Goal: Communication & Community: Connect with others

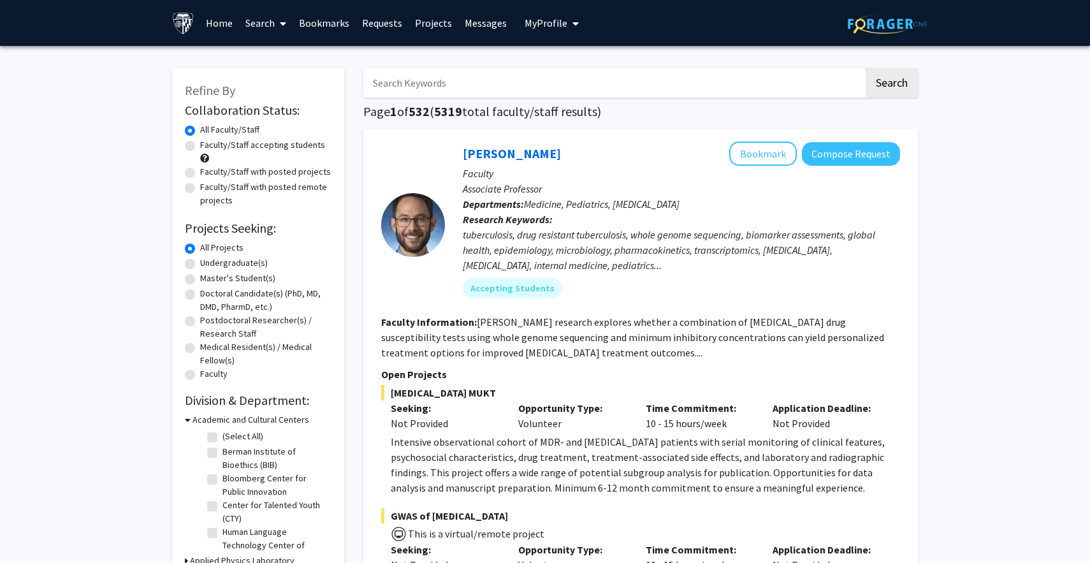
click at [231, 263] on label "Undergraduate(s)" at bounding box center [234, 262] width 68 height 13
click at [208, 263] on input "Undergraduate(s)" at bounding box center [204, 260] width 8 height 8
radio input "true"
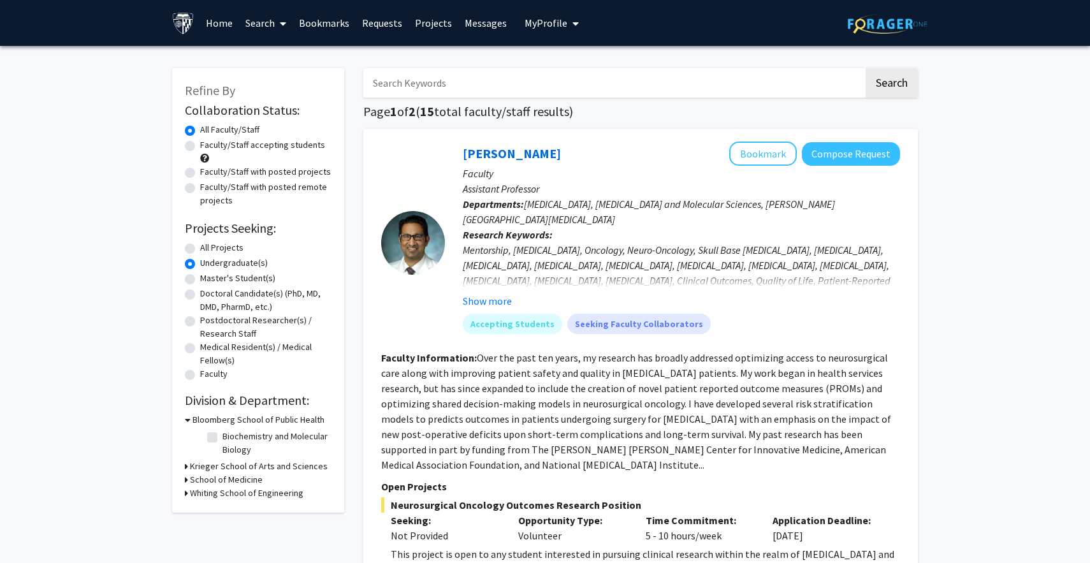
click at [383, 23] on link "Requests" at bounding box center [382, 23] width 53 height 45
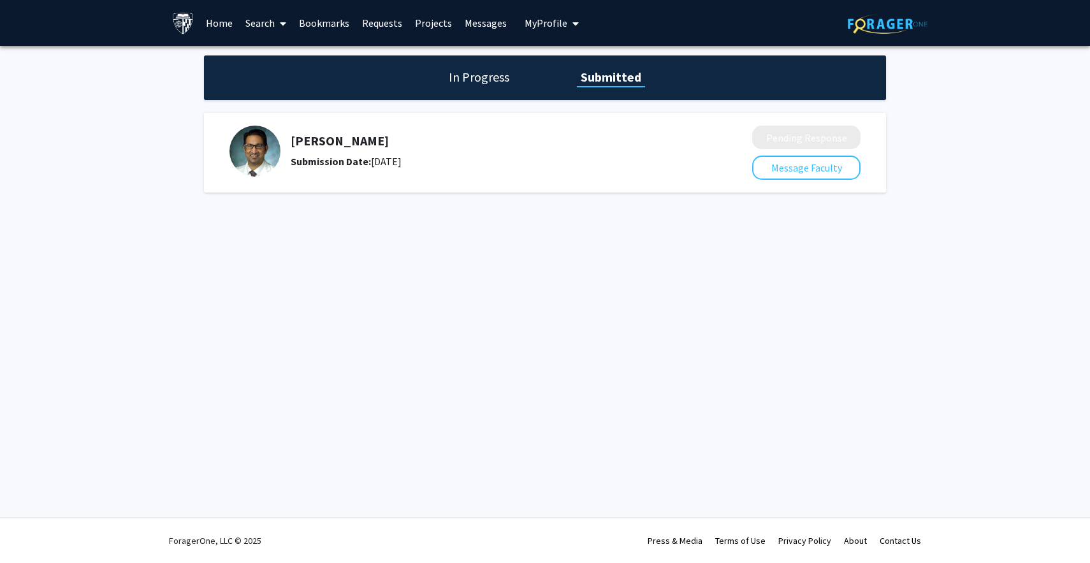
click at [500, 76] on h1 "In Progress" at bounding box center [479, 77] width 68 height 18
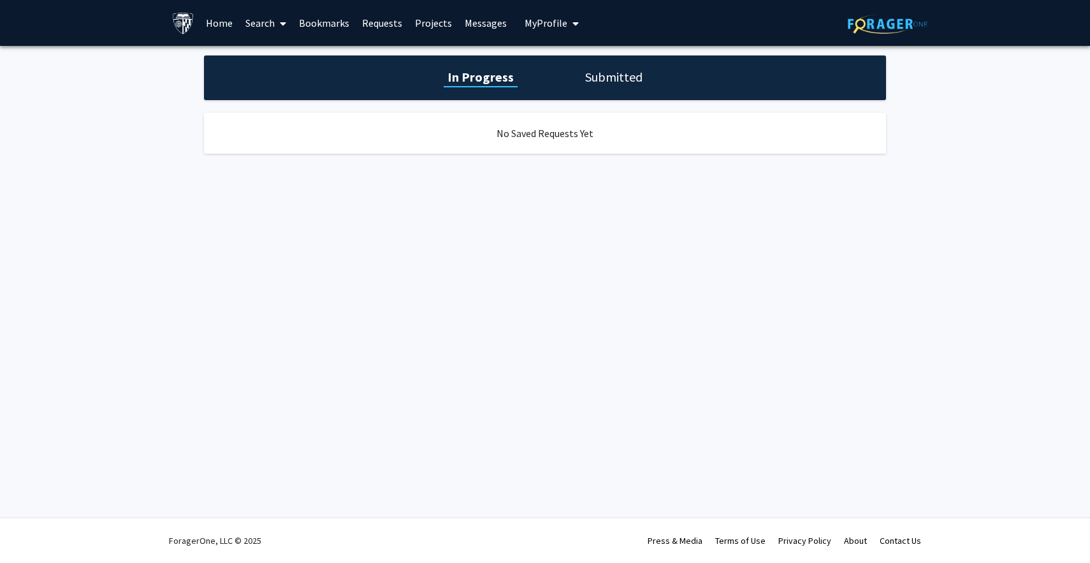
click at [577, 73] on div "In Progress Submitted" at bounding box center [545, 77] width 682 height 45
click at [620, 94] on div "In Progress Submitted" at bounding box center [545, 77] width 682 height 45
click at [626, 81] on h1 "Submitted" at bounding box center [613, 77] width 65 height 18
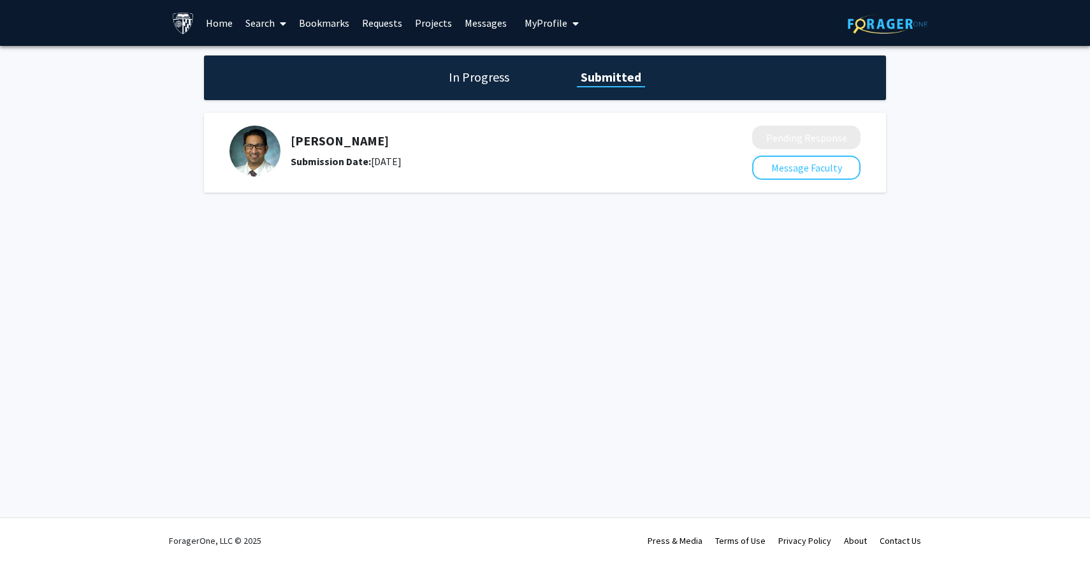
click at [774, 154] on div "Pending Response Message Faculty" at bounding box center [806, 153] width 108 height 54
click at [772, 162] on button "Message Faculty" at bounding box center [806, 167] width 108 height 24
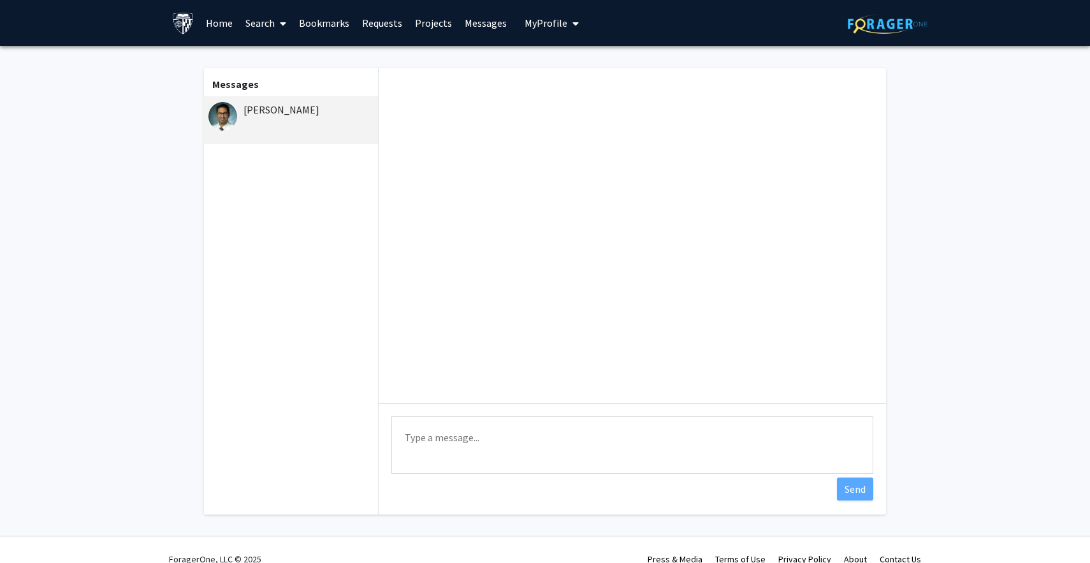
click at [271, 108] on div "[PERSON_NAME]" at bounding box center [291, 109] width 166 height 15
click at [336, 24] on link "Bookmarks" at bounding box center [323, 23] width 63 height 45
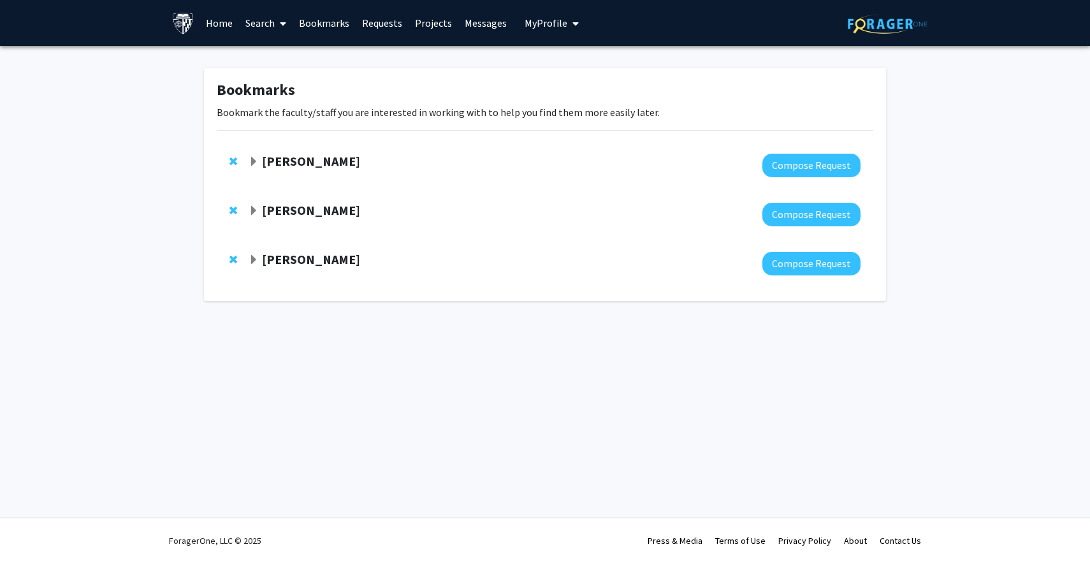
click at [387, 32] on link "Requests" at bounding box center [382, 23] width 53 height 45
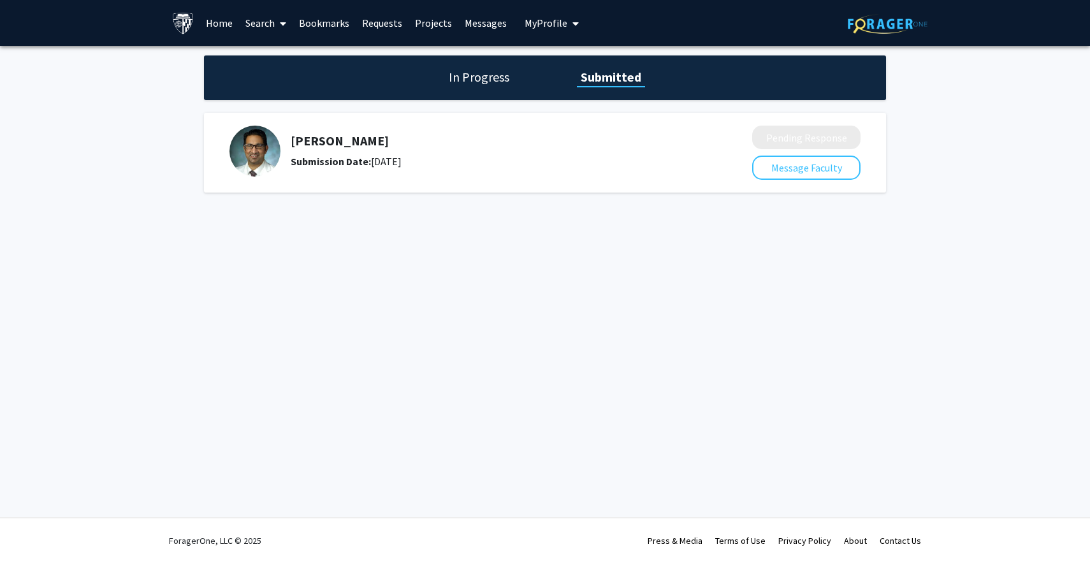
click at [484, 87] on div "In Progress Submitted" at bounding box center [545, 77] width 682 height 45
click at [338, 18] on link "Bookmarks" at bounding box center [323, 23] width 63 height 45
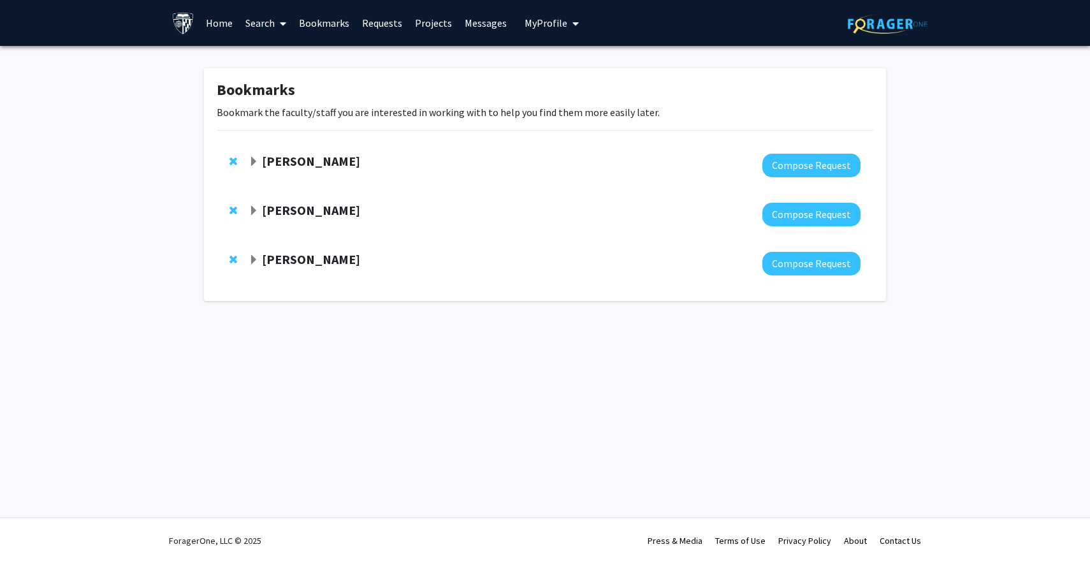
click at [217, 36] on link "Home" at bounding box center [219, 23] width 40 height 45
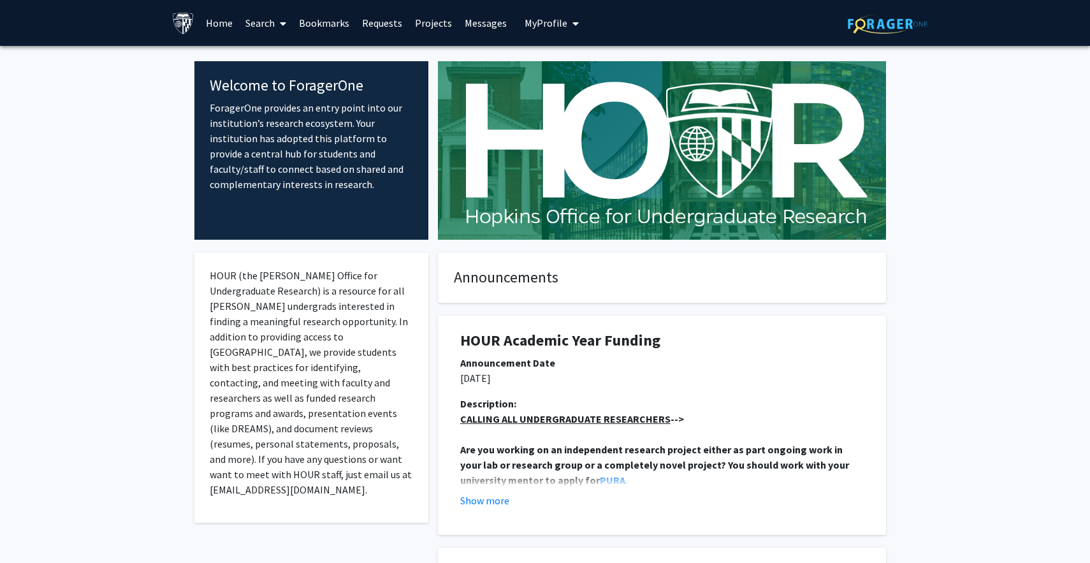
click at [257, 18] on link "Search" at bounding box center [266, 23] width 54 height 45
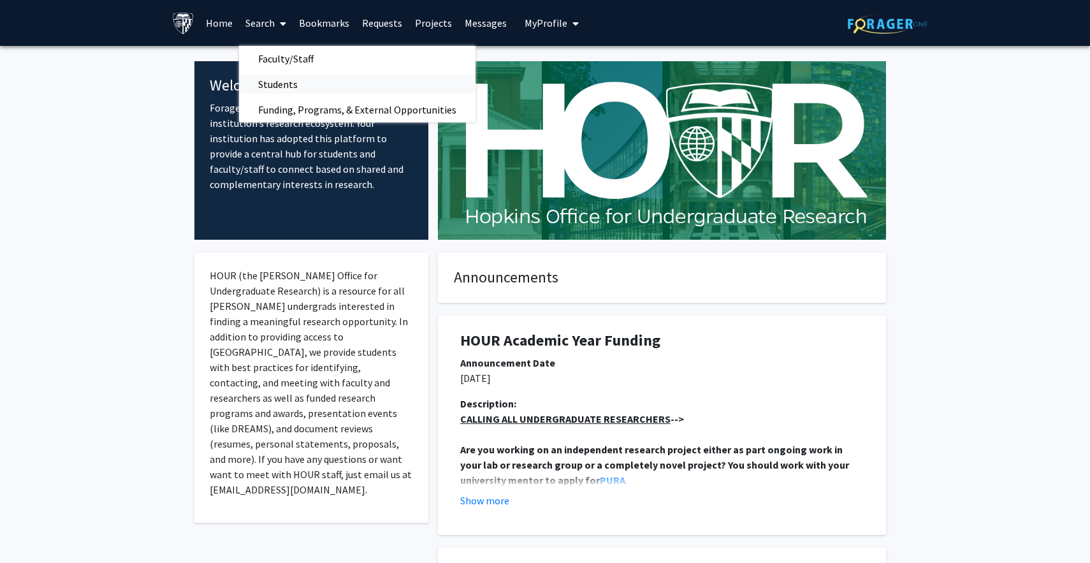
click at [264, 80] on span "Students" at bounding box center [278, 83] width 78 height 25
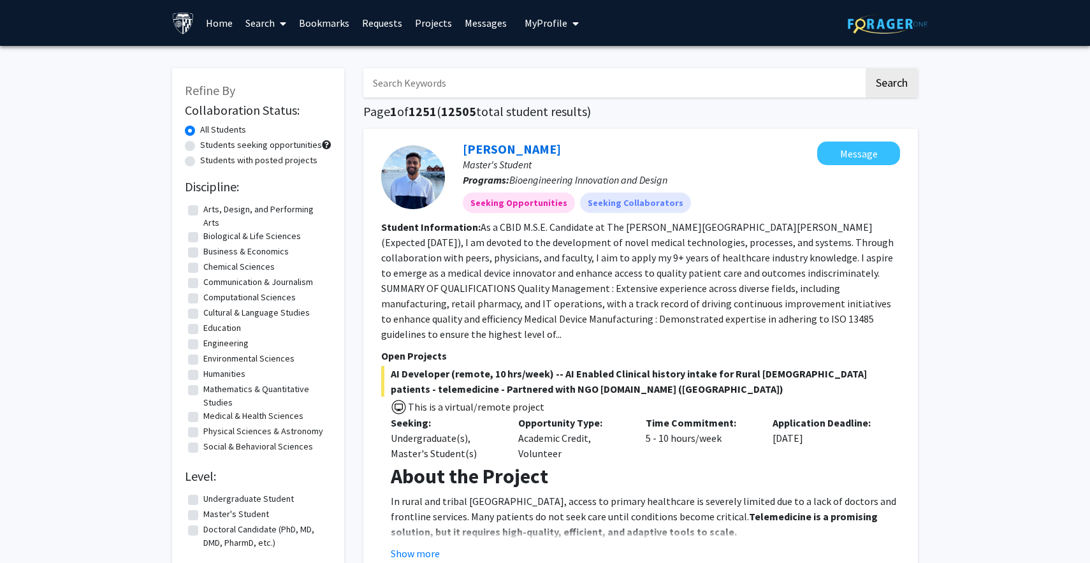
click at [271, 25] on link "Search" at bounding box center [266, 23] width 54 height 45
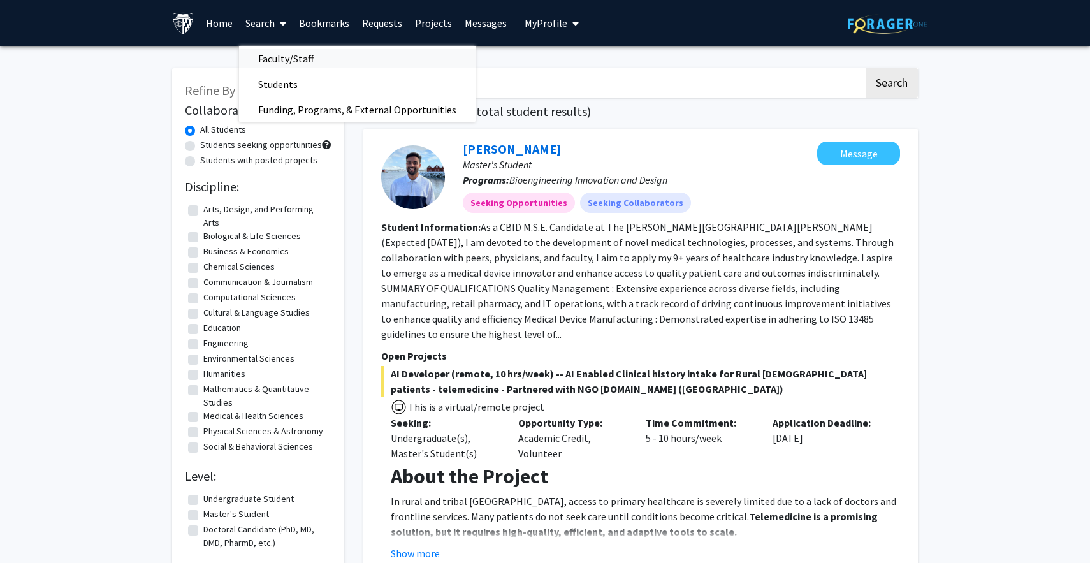
click at [279, 62] on span "Faculty/Staff" at bounding box center [286, 58] width 94 height 25
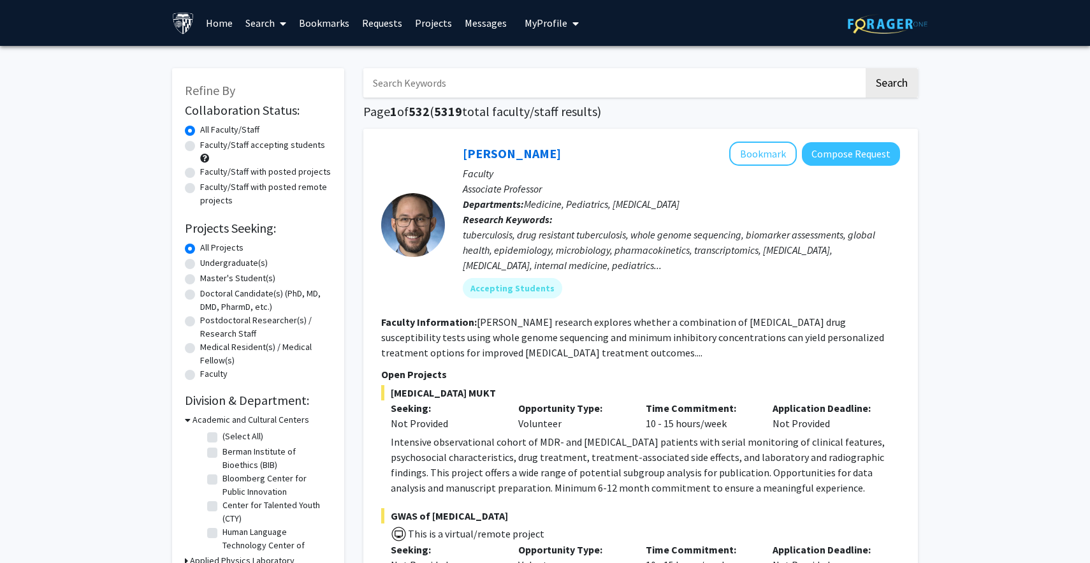
click at [250, 264] on label "Undergraduate(s)" at bounding box center [234, 262] width 68 height 13
click at [208, 264] on input "Undergraduate(s)" at bounding box center [204, 260] width 8 height 8
radio input "true"
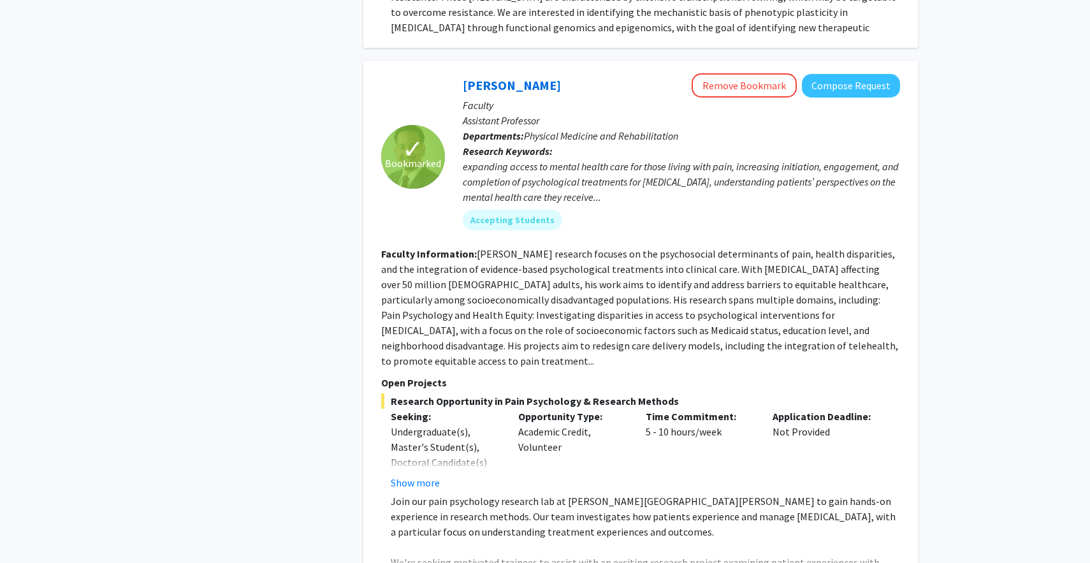
scroll to position [1327, 0]
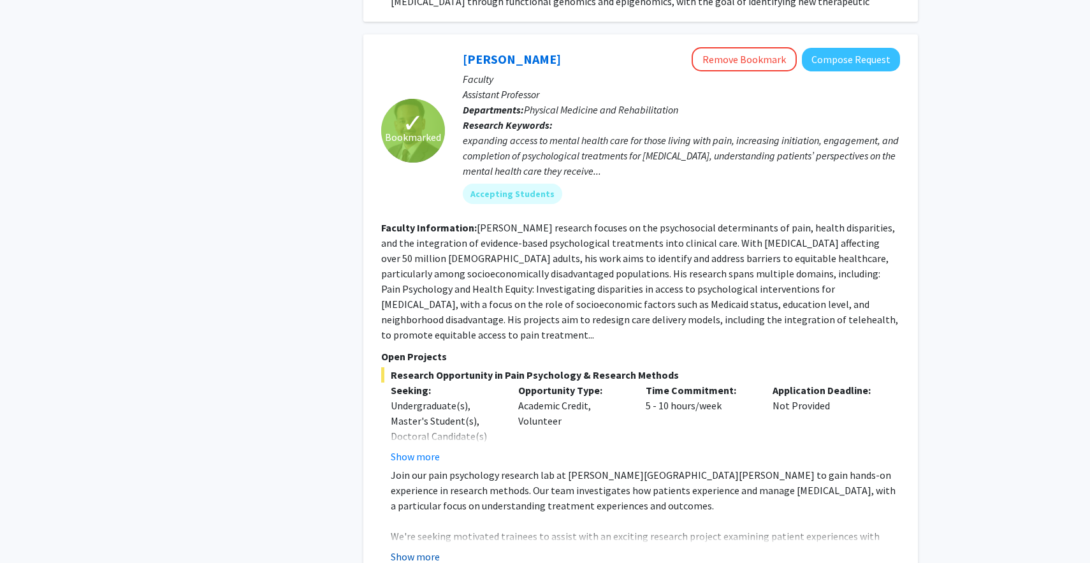
click at [412, 549] on button "Show more" at bounding box center [415, 556] width 49 height 15
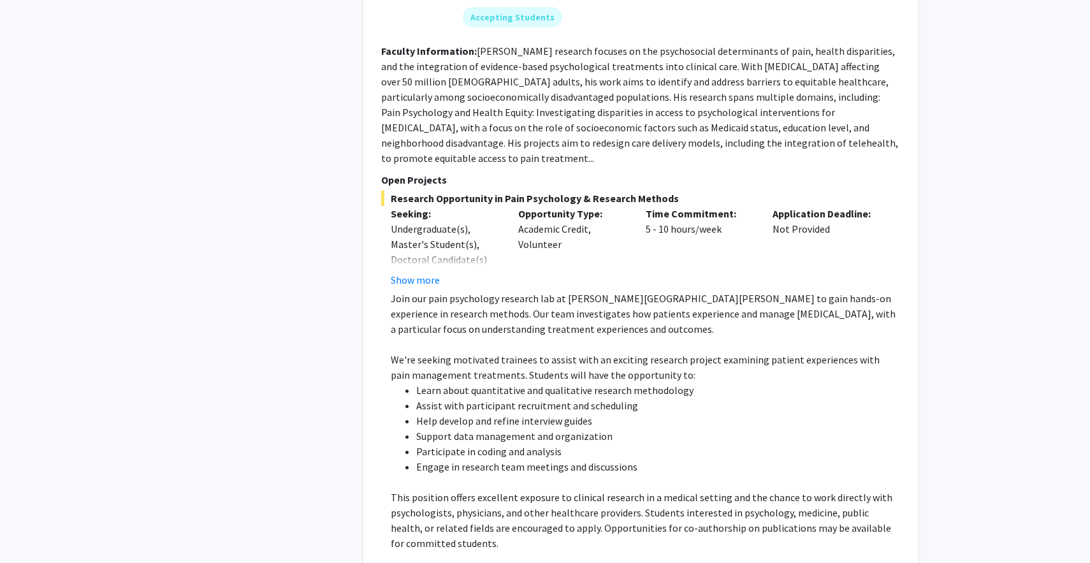
scroll to position [1506, 0]
